Goal: Information Seeking & Learning: Check status

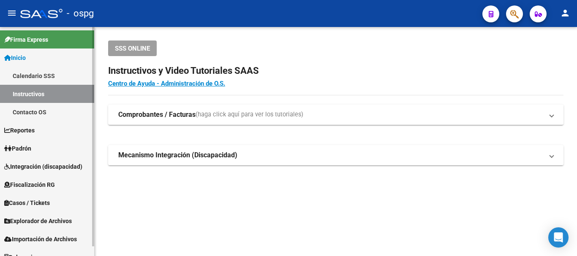
click at [43, 147] on link "Padrón" at bounding box center [47, 148] width 94 height 18
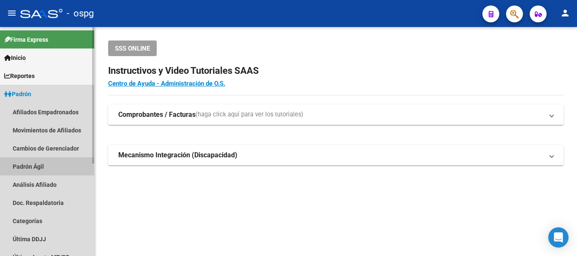
click at [74, 166] on link "Padrón Ágil" at bounding box center [47, 166] width 94 height 18
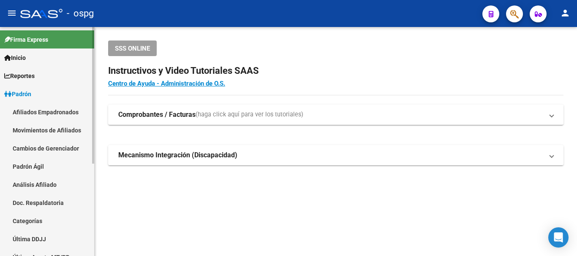
click at [58, 169] on link "Padrón Ágil" at bounding box center [47, 166] width 94 height 18
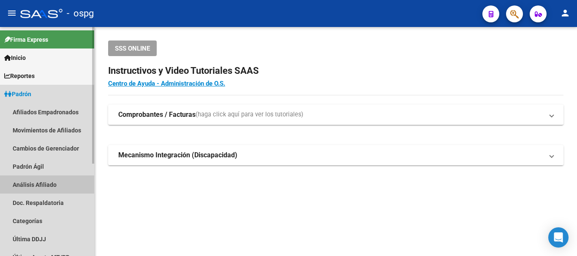
click at [52, 183] on link "Análisis Afiliado" at bounding box center [47, 185] width 94 height 18
click at [53, 189] on link "Análisis Afiliado" at bounding box center [47, 185] width 94 height 18
click at [38, 189] on link "Análisis Afiliado" at bounding box center [47, 185] width 94 height 18
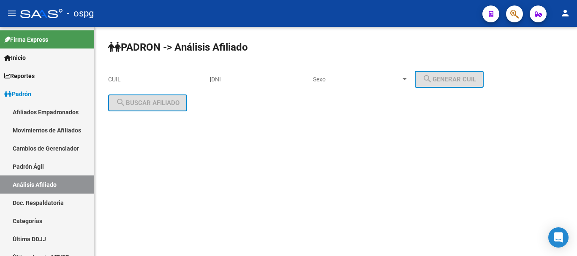
click at [182, 83] on div "CUIL" at bounding box center [155, 76] width 95 height 17
paste input "27-39907352-4"
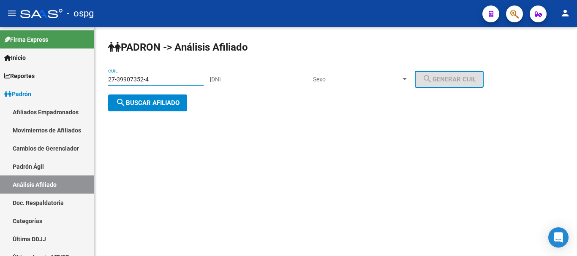
type input "27-39907352-4"
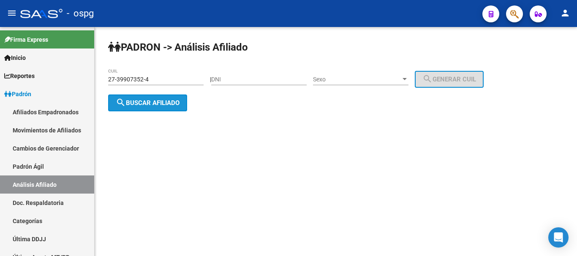
click at [166, 100] on span "search Buscar afiliado" at bounding box center [148, 103] width 64 height 8
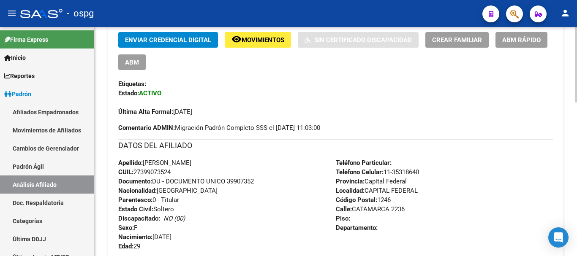
scroll to position [467, 0]
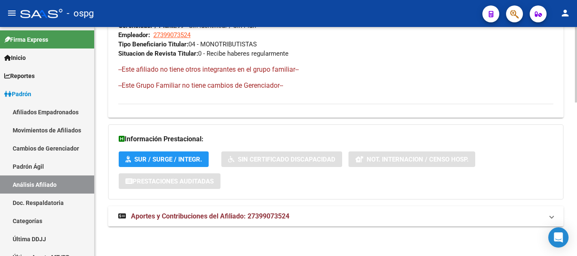
click at [270, 215] on span "Aportes y Contribuciones del Afiliado: 27399073524" at bounding box center [210, 216] width 158 height 8
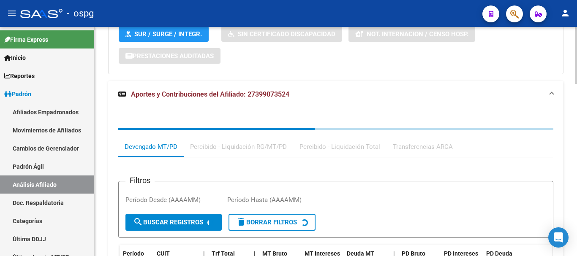
scroll to position [685, 0]
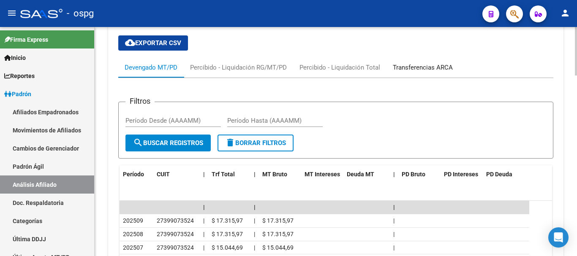
click at [413, 66] on div "Transferencias ARCA" at bounding box center [423, 67] width 60 height 9
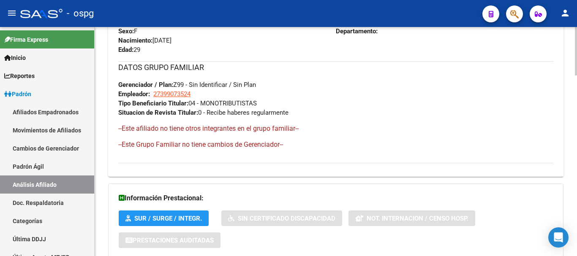
scroll to position [389, 0]
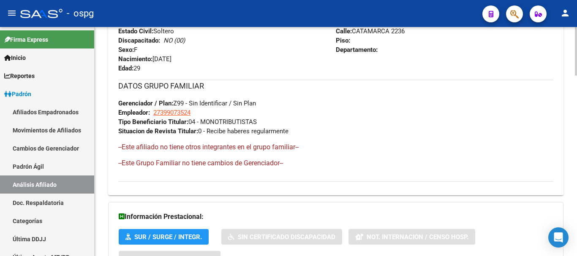
drag, startPoint x: 202, startPoint y: 121, endPoint x: 277, endPoint y: 121, distance: 74.7
click at [277, 121] on div "DATOS GRUPO FAMILIAR Gerenciador / Plan: Z99 - Sin Identificar / Sin Plan Emple…" at bounding box center [335, 108] width 435 height 56
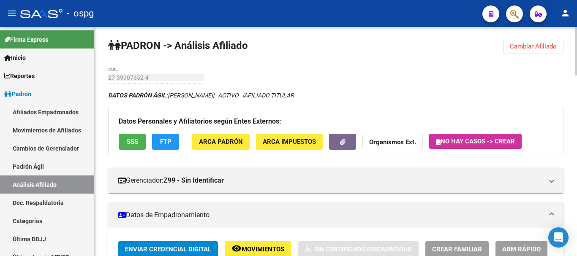
scroll to position [0, 0]
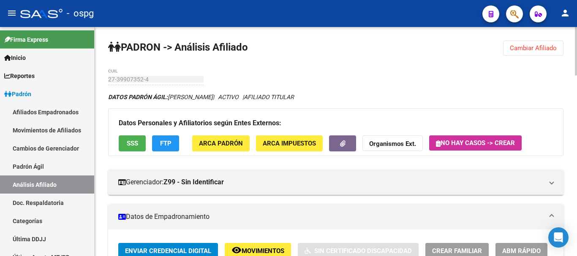
drag, startPoint x: 541, startPoint y: 43, endPoint x: 510, endPoint y: 50, distance: 31.6
click at [542, 43] on button "Cambiar Afiliado" at bounding box center [533, 48] width 60 height 15
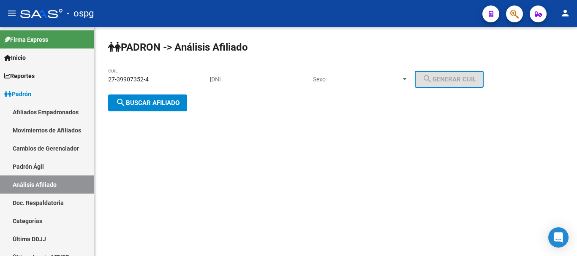
drag, startPoint x: 262, startPoint y: 74, endPoint x: 258, endPoint y: 79, distance: 6.0
click at [258, 78] on div "DNI" at bounding box center [258, 76] width 95 height 17
paste input "26865832"
type input "26865832"
click at [379, 81] on span "Sexo" at bounding box center [357, 79] width 88 height 7
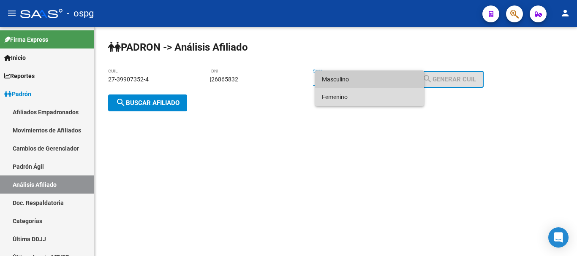
drag, startPoint x: 369, startPoint y: 100, endPoint x: 400, endPoint y: 79, distance: 37.3
click at [369, 100] on span "Femenino" at bounding box center [369, 97] width 95 height 18
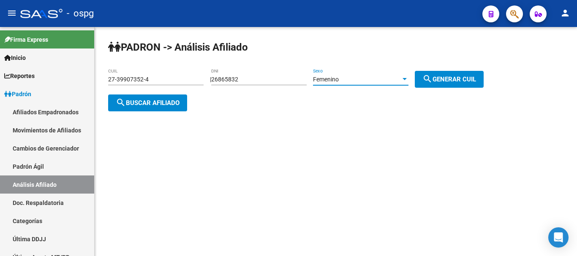
click at [452, 72] on button "search Generar CUIL" at bounding box center [449, 79] width 69 height 17
click at [165, 98] on button "search Buscar afiliado" at bounding box center [147, 103] width 79 height 17
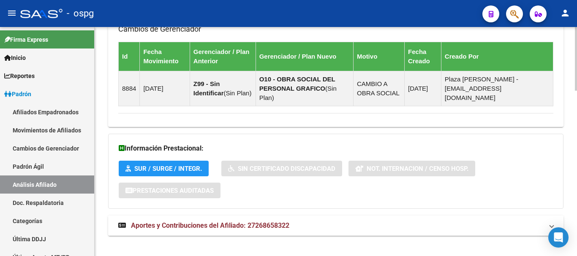
click at [218, 216] on mat-expansion-panel-header "Aportes y Contribuciones del Afiliado: 27268658322" at bounding box center [335, 226] width 455 height 20
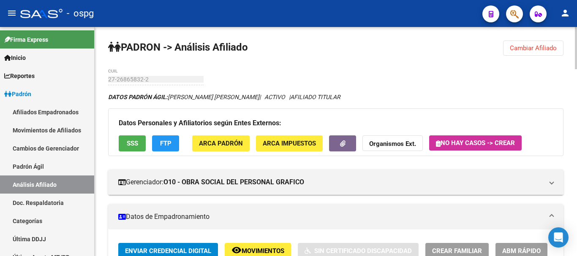
click at [510, 44] on button "Cambiar Afiliado" at bounding box center [533, 48] width 60 height 15
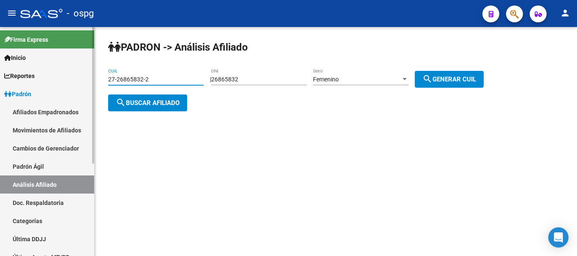
drag, startPoint x: 146, startPoint y: 82, endPoint x: 0, endPoint y: 83, distance: 146.1
click at [0, 83] on mat-sidenav-container "Firma Express Inicio Calendario SSS Instructivos Contacto OS Reportes Ingresos …" at bounding box center [288, 141] width 577 height 229
click at [175, 103] on span "search Buscar afiliado" at bounding box center [148, 103] width 64 height 8
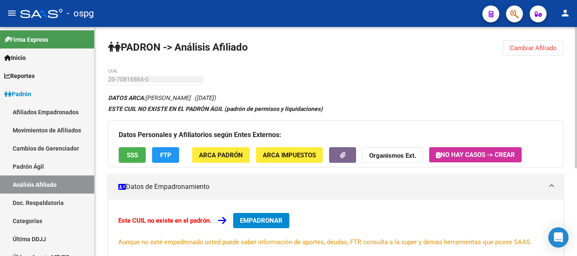
click at [524, 52] on button "Cambiar Afiliado" at bounding box center [533, 48] width 60 height 15
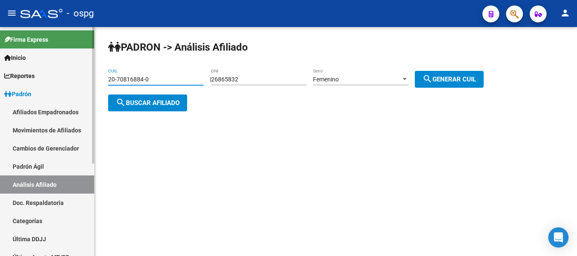
drag, startPoint x: 0, startPoint y: 85, endPoint x: 6, endPoint y: 81, distance: 7.6
click at [0, 86] on mat-sidenav-container "Firma Express Inicio Calendario SSS Instructivos Contacto OS Reportes Ingresos …" at bounding box center [288, 141] width 577 height 229
type input "20-37834477-9"
click at [127, 102] on span "search Buscar afiliado" at bounding box center [148, 103] width 64 height 8
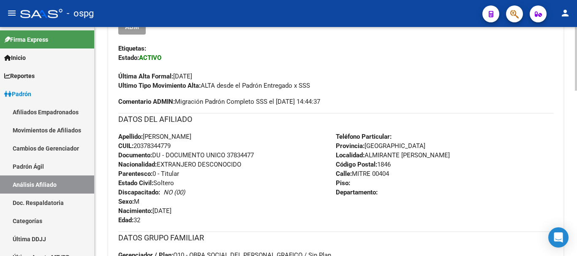
scroll to position [127, 0]
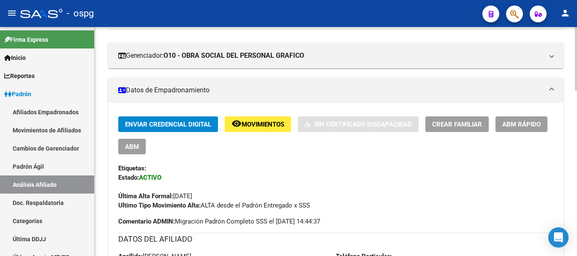
click at [451, 118] on button "Crear Familiar" at bounding box center [456, 125] width 63 height 16
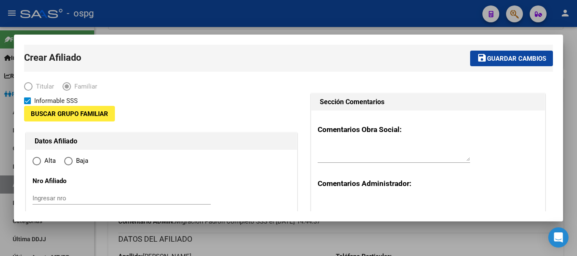
type input "30-71543517-5"
type input "ALMIRANTE [PERSON_NAME]"
type input "1846"
type input "MITRE"
type input "00404"
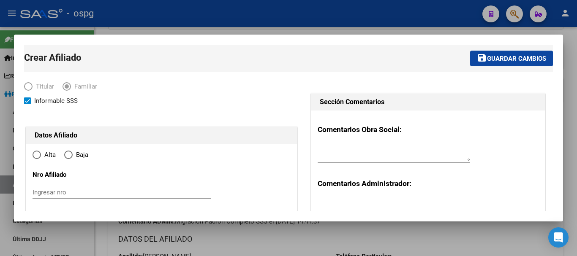
radio input "true"
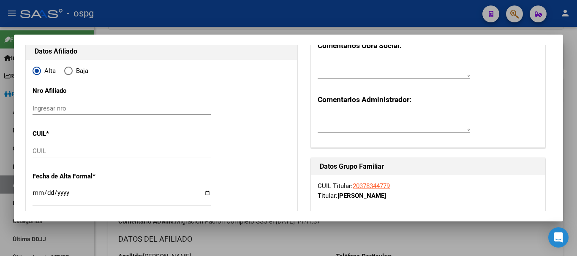
scroll to position [84, 0]
type input "30-71543517-5"
click at [73, 155] on div "CUIL" at bounding box center [122, 150] width 178 height 13
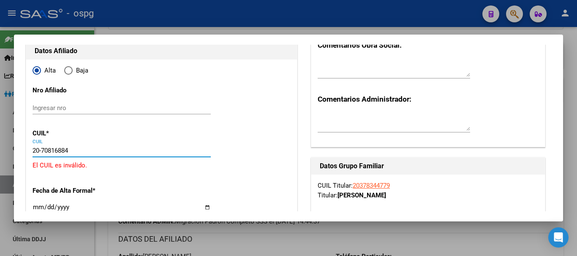
type input "20-70816884-0"
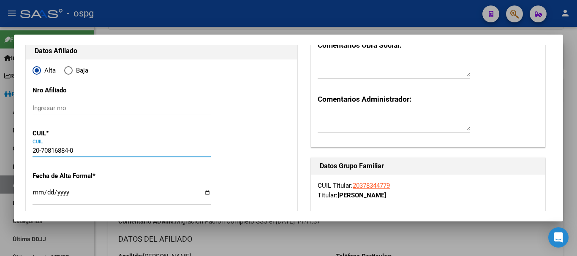
type input "70816884"
type input "[PERSON_NAME]"
type input "[DATE]"
type input "ADROGUE"
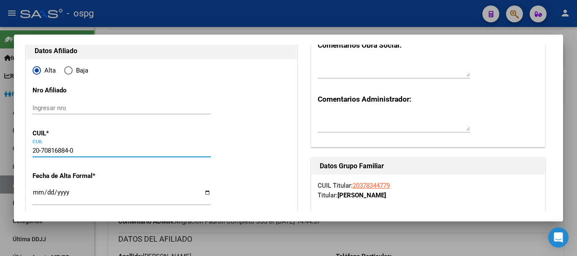
type input "0000"
type input "[DATE][PERSON_NAME]"
type input "20-70816884-0"
click at [38, 192] on input "Ingresar fecha" at bounding box center [122, 196] width 178 height 14
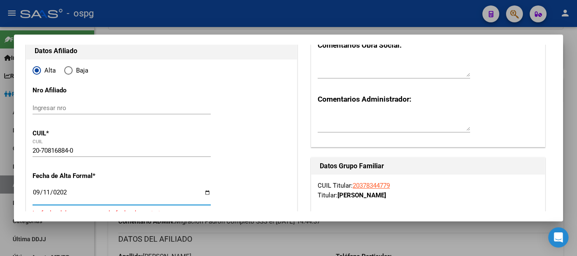
type input "[DATE]"
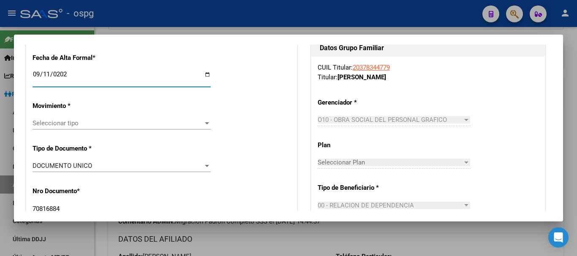
scroll to position [253, 0]
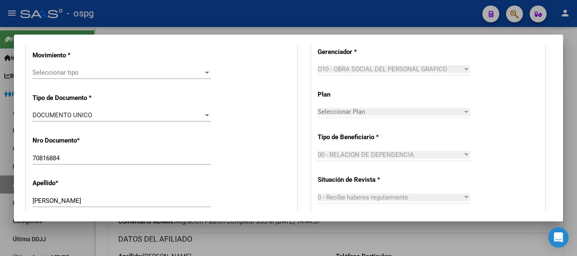
click at [146, 73] on span "Seleccionar tipo" at bounding box center [118, 73] width 171 height 8
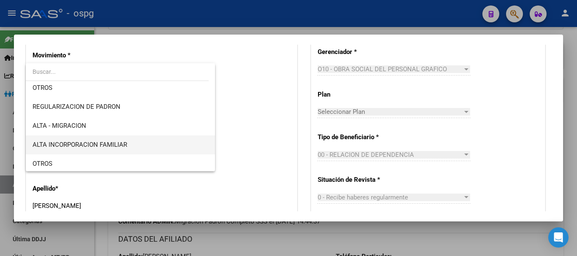
scroll to position [84, 0]
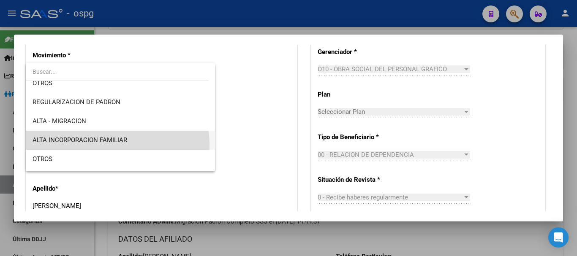
click at [114, 144] on span "ALTA INCORPORACION FAMILIAR" at bounding box center [121, 140] width 176 height 19
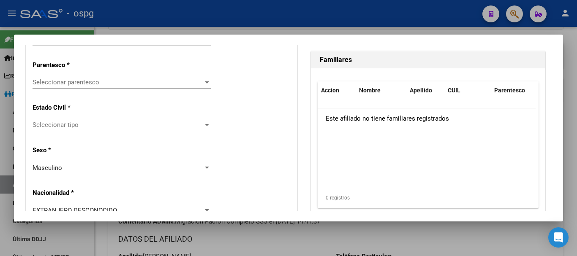
scroll to position [507, 0]
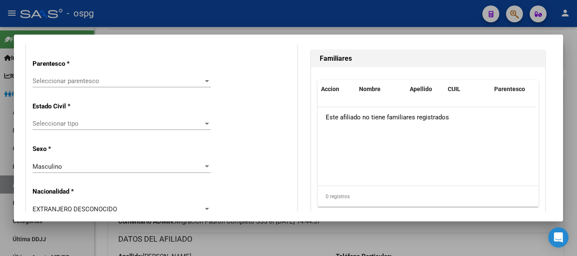
click at [75, 87] on div "Seleccionar parentesco Seleccionar parentesco" at bounding box center [122, 85] width 178 height 21
click at [86, 81] on span "Seleccionar parentesco" at bounding box center [118, 81] width 171 height 8
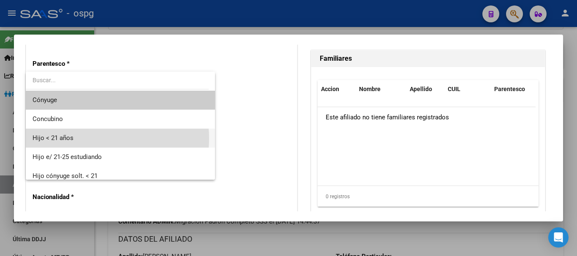
click at [87, 138] on span "Hijo < 21 años" at bounding box center [121, 138] width 176 height 19
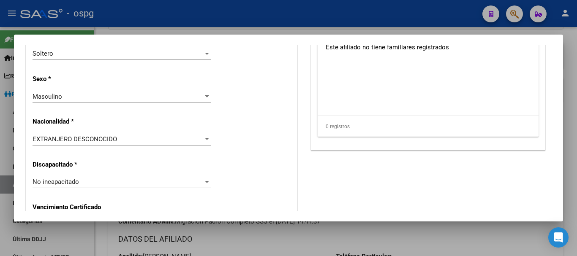
scroll to position [591, 0]
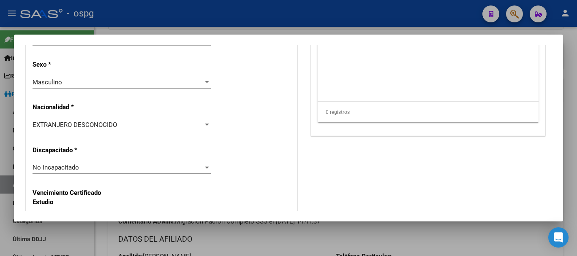
click at [128, 126] on div "EXTRANJERO DESCONOCIDO" at bounding box center [118, 125] width 171 height 8
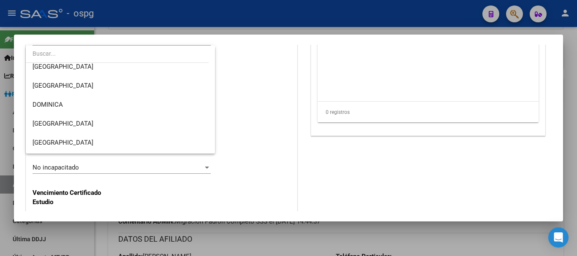
scroll to position [0, 0]
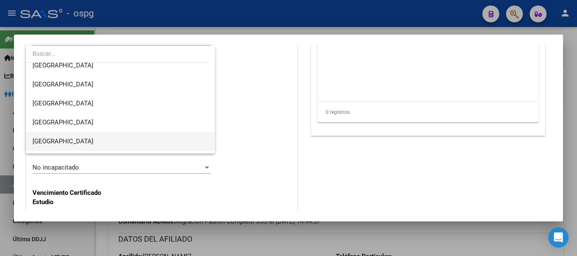
click at [83, 140] on span "[GEOGRAPHIC_DATA]" at bounding box center [121, 141] width 176 height 19
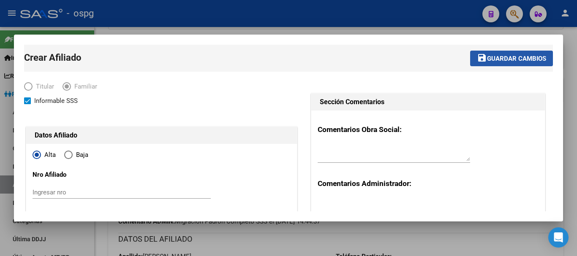
click at [505, 56] on span "Guardar cambios" at bounding box center [516, 59] width 59 height 8
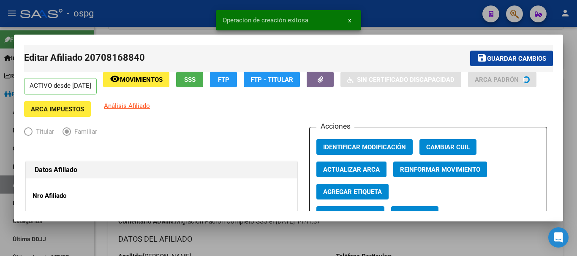
click at [413, 22] on div at bounding box center [288, 128] width 577 height 256
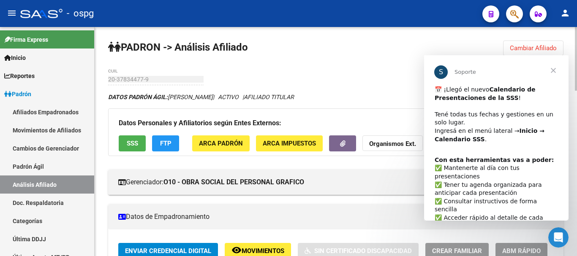
click at [342, 141] on icon "button" at bounding box center [342, 144] width 5 height 6
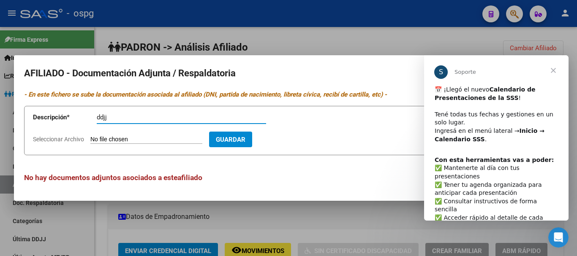
type input "ddjj"
click at [556, 65] on span "Cerrar" at bounding box center [553, 70] width 30 height 30
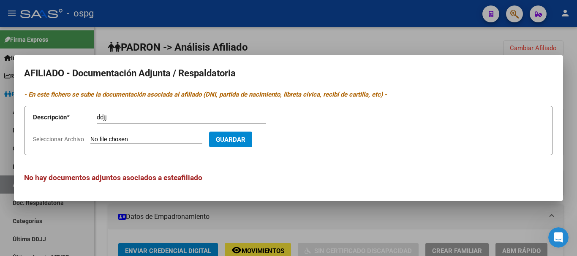
drag, startPoint x: 103, startPoint y: 135, endPoint x: 62, endPoint y: 137, distance: 41.0
click at [86, 137] on form "Descripción * ddjj Descripción Seleccionar Archivo Guardar" at bounding box center [288, 130] width 529 height 49
click at [62, 137] on span "Seleccionar Archivo" at bounding box center [58, 139] width 51 height 7
click at [90, 137] on input "Seleccionar Archivo" at bounding box center [146, 140] width 112 height 8
type input "C:\fakepath\ddjj.jpg"
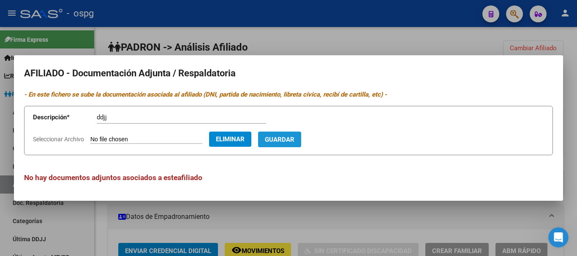
click at [290, 141] on span "Guardar" at bounding box center [280, 140] width 30 height 8
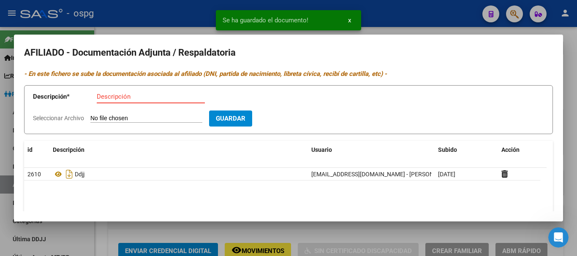
click at [131, 100] on input "Descripción" at bounding box center [151, 97] width 108 height 8
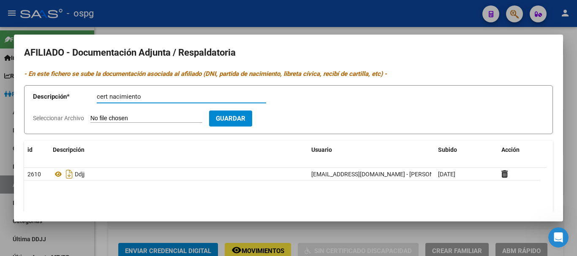
type input "cert nacimiento"
click at [76, 114] on app-file-uploader "Seleccionar Archivo" at bounding box center [121, 118] width 176 height 8
click at [74, 119] on span "Seleccionar Archivo" at bounding box center [58, 118] width 51 height 7
click at [90, 119] on input "Seleccionar Archivo" at bounding box center [146, 119] width 112 height 8
type input "C:\fakepath\acta_nacimiento_labrada.pdf"
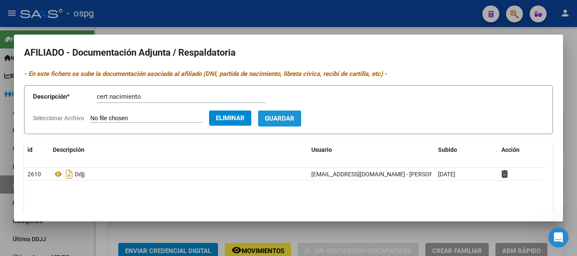
click at [295, 114] on button "Guardar" at bounding box center [279, 119] width 43 height 16
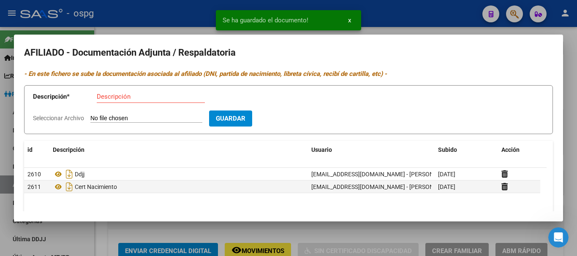
click at [70, 118] on span "Seleccionar Archivo" at bounding box center [58, 118] width 51 height 7
click at [90, 118] on input "Seleccionar Archivo" at bounding box center [146, 119] width 112 height 8
type input "C:\fakepath\rec sueldo.jpg"
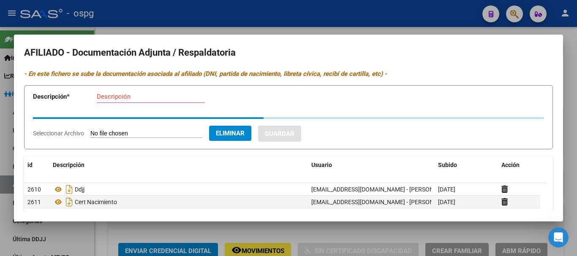
click at [132, 97] on input "Descripción" at bounding box center [151, 97] width 108 height 8
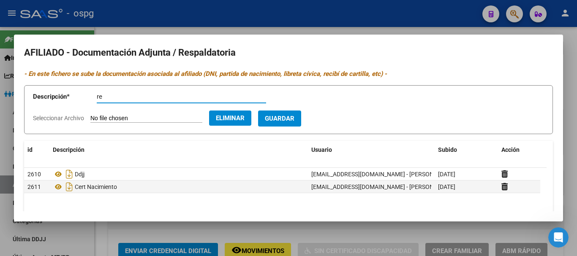
type input "r"
type input "recibo de sueldo"
click at [294, 115] on span "Guardar" at bounding box center [280, 119] width 30 height 8
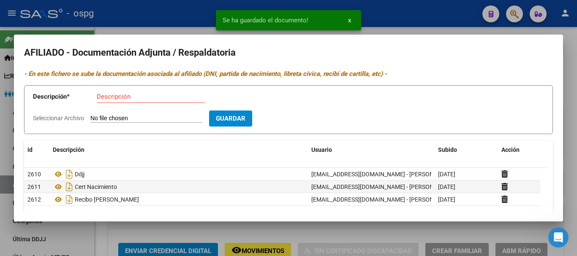
click at [50, 119] on span "Seleccionar Archivo" at bounding box center [58, 118] width 51 height 7
click at [90, 119] on input "Seleccionar Archivo" at bounding box center [146, 119] width 112 height 8
type input "C:\fakepath\constanciadecuil-20708168840.pdf"
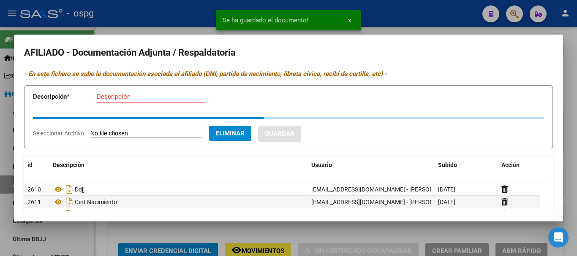
click at [128, 96] on input "Descripción" at bounding box center [151, 97] width 108 height 8
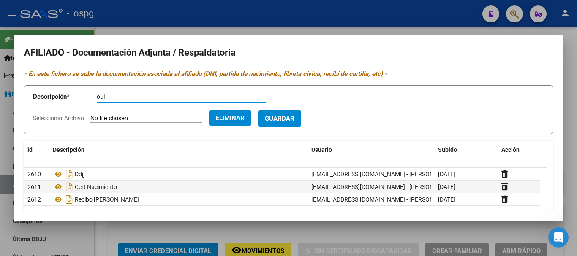
type input "cuil"
click at [292, 112] on button "Guardar" at bounding box center [279, 119] width 43 height 16
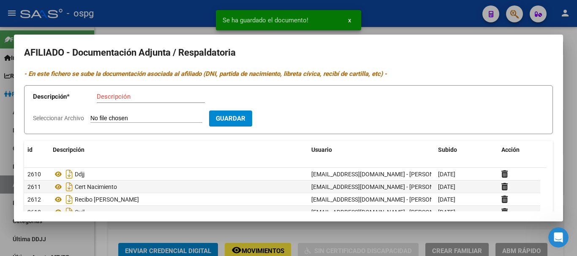
click at [406, 17] on div at bounding box center [288, 128] width 577 height 256
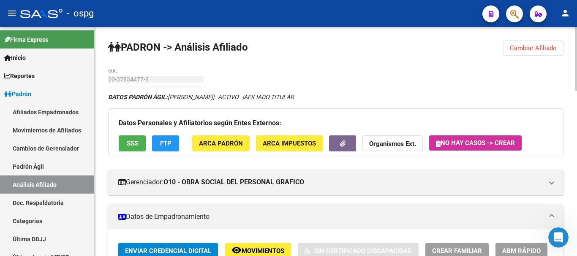
click at [548, 54] on button "Cambiar Afiliado" at bounding box center [533, 48] width 60 height 15
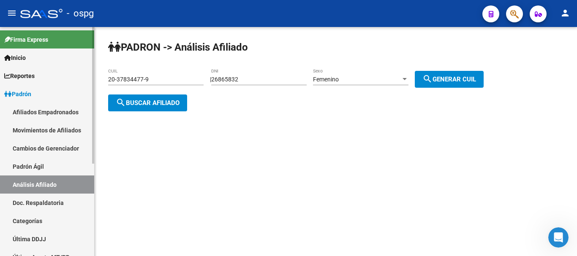
drag, startPoint x: 174, startPoint y: 74, endPoint x: 0, endPoint y: 85, distance: 174.7
click at [0, 85] on mat-sidenav-container "Firma Express Inicio Calendario SSS Instructivos Contacto OS Reportes Ingresos …" at bounding box center [288, 141] width 577 height 229
drag, startPoint x: 155, startPoint y: 80, endPoint x: 1, endPoint y: 85, distance: 153.8
click at [2, 85] on mat-sidenav-container "Firma Express Inicio Calendario SSS Instructivos Contacto OS Reportes Ingresos …" at bounding box center [288, 141] width 577 height 229
click at [152, 104] on span "search Buscar afiliado" at bounding box center [148, 103] width 64 height 8
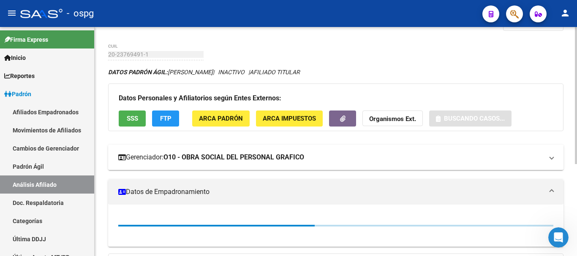
scroll to position [42, 0]
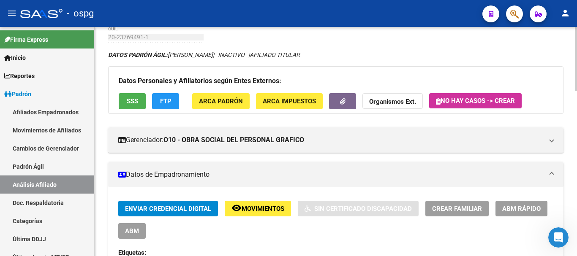
click at [168, 103] on span "FTP" at bounding box center [165, 102] width 11 height 8
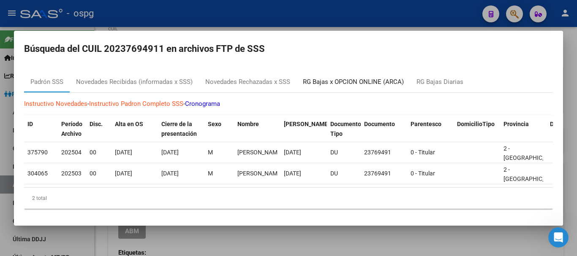
click at [342, 77] on div "RG Bajas x OPCION ONLINE (ARCA)" at bounding box center [353, 82] width 101 height 10
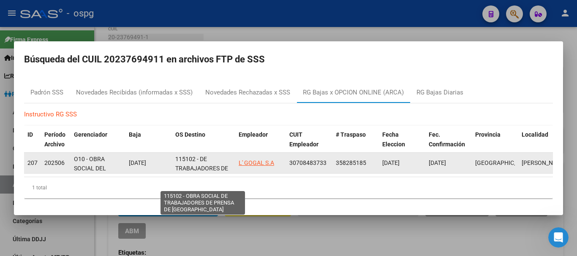
scroll to position [21, 0]
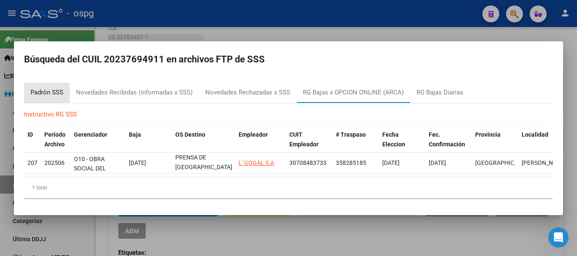
click at [52, 89] on div "Padrón SSS" at bounding box center [46, 93] width 33 height 10
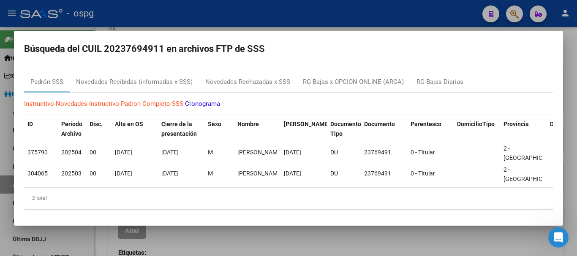
click at [283, 14] on div at bounding box center [288, 128] width 577 height 256
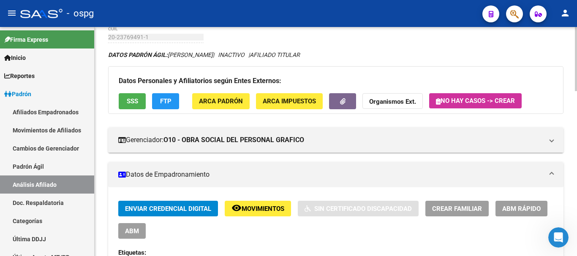
click at [169, 99] on span "FTP" at bounding box center [165, 102] width 11 height 8
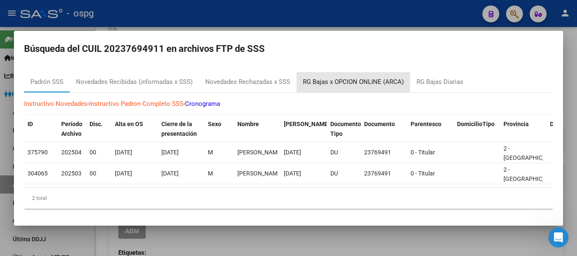
click at [338, 79] on div "RG Bajas x OPCION ONLINE (ARCA)" at bounding box center [353, 82] width 101 height 10
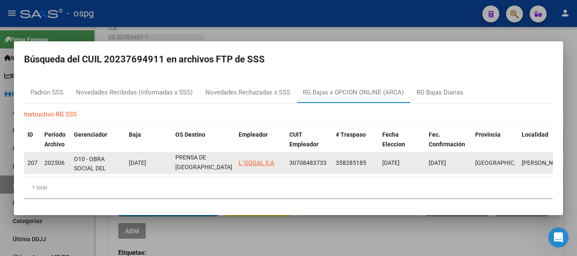
scroll to position [0, 0]
drag, startPoint x: 201, startPoint y: 153, endPoint x: 211, endPoint y: 164, distance: 14.9
click at [210, 168] on div "115102 - DE TRABAJADORES DE PRENSA DE [GEOGRAPHIC_DATA]" at bounding box center [203, 163] width 57 height 18
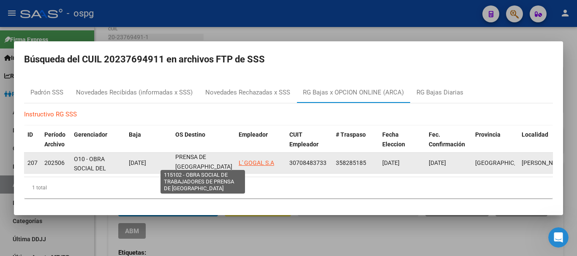
copy span "DE TRABAJADORES DE PRENSA DE [GEOGRAPHIC_DATA]"
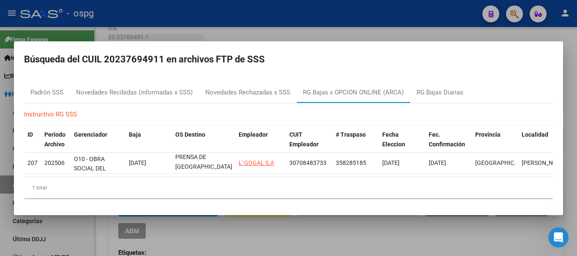
click at [420, 33] on div at bounding box center [288, 128] width 577 height 256
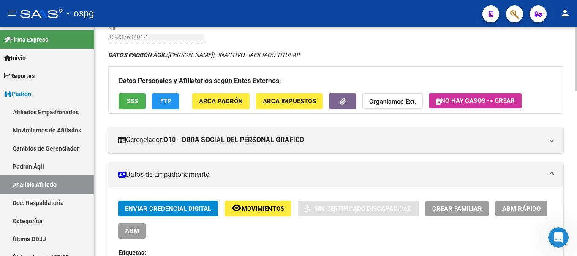
scroll to position [0, 0]
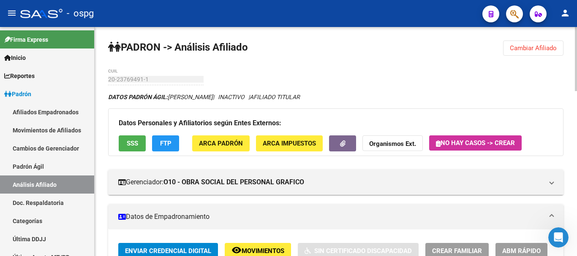
click at [533, 50] on span "Cambiar Afiliado" at bounding box center [533, 48] width 47 height 8
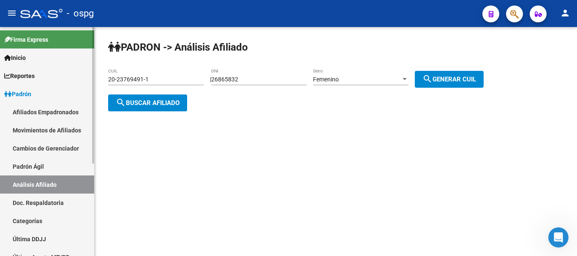
drag, startPoint x: 150, startPoint y: 79, endPoint x: 0, endPoint y: 75, distance: 150.0
click at [0, 75] on mat-sidenav-container "Firma Express Inicio Calendario SSS Instructivos Contacto OS Reportes Ingresos …" at bounding box center [288, 141] width 577 height 229
paste input "1728382-6"
click at [149, 99] on span "search Buscar afiliado" at bounding box center [148, 103] width 64 height 8
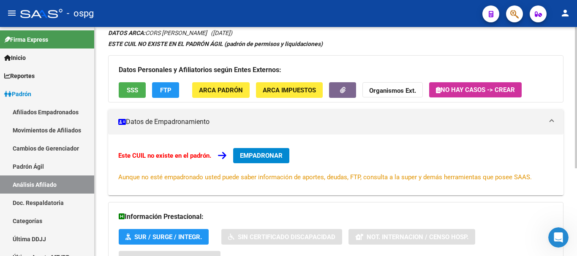
scroll to position [84, 0]
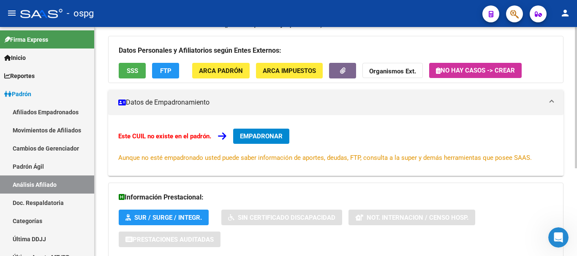
click at [170, 75] on button "FTP" at bounding box center [165, 71] width 27 height 16
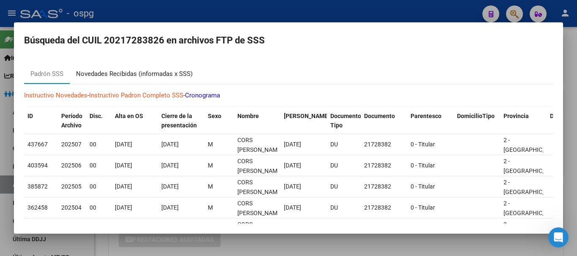
click at [130, 70] on div "Novedades Recibidas (informadas x SSS)" at bounding box center [134, 74] width 117 height 10
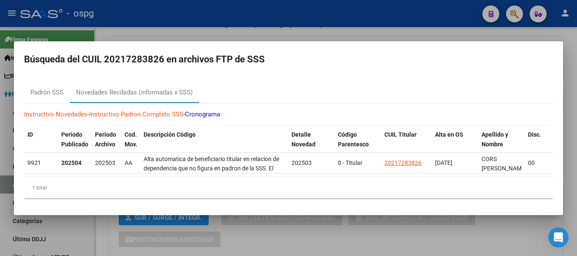
click at [147, 30] on div at bounding box center [288, 128] width 577 height 256
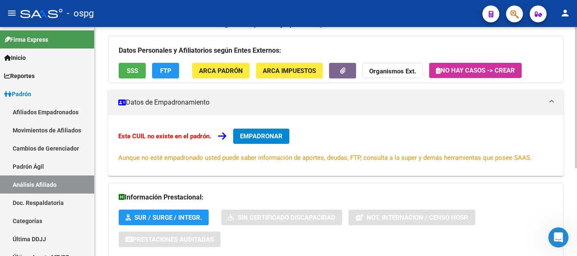
scroll to position [0, 0]
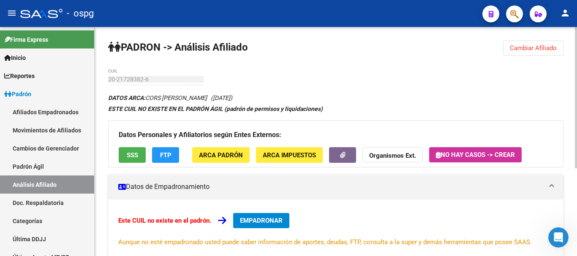
click at [575, 33] on div at bounding box center [576, 97] width 2 height 141
click at [520, 49] on span "Cambiar Afiliado" at bounding box center [533, 48] width 47 height 8
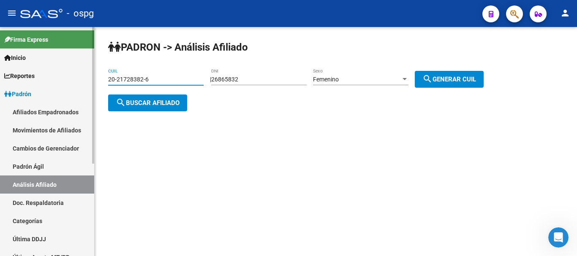
drag, startPoint x: 152, startPoint y: 79, endPoint x: 86, endPoint y: 80, distance: 65.9
click at [86, 80] on mat-sidenav-container "Firma Express Inicio Calendario SSS Instructivos Contacto OS Reportes Ingresos …" at bounding box center [288, 141] width 577 height 229
type input "20-21100504-2"
click at [157, 101] on span "search Buscar afiliado" at bounding box center [148, 103] width 64 height 8
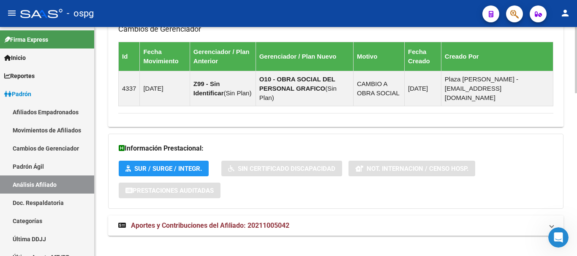
click at [576, 240] on div at bounding box center [576, 220] width 2 height 66
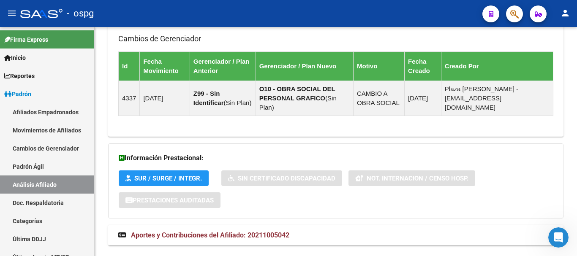
click at [189, 231] on span "Aportes y Contribuciones del Afiliado: 20211005042" at bounding box center [210, 235] width 158 height 8
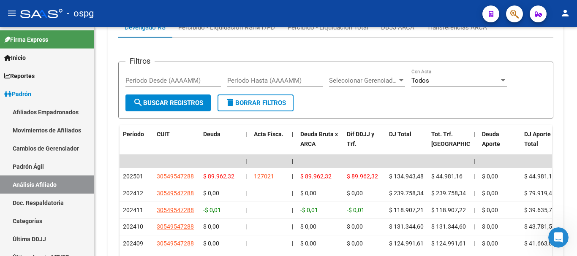
scroll to position [828, 0]
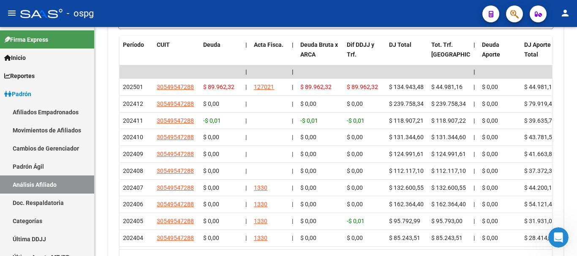
click at [576, 211] on div at bounding box center [576, 222] width 2 height 43
